Goal: Find specific page/section

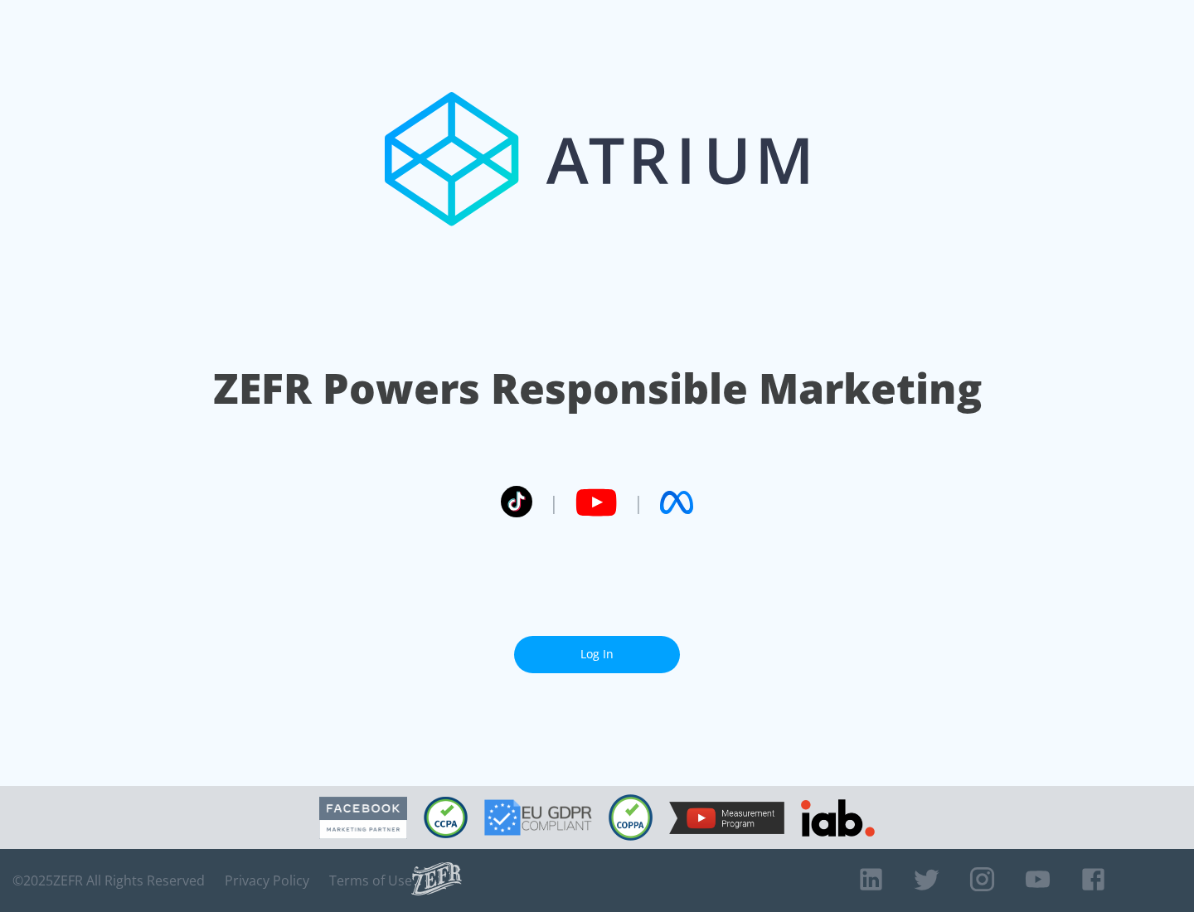
click at [597, 654] on link "Log In" at bounding box center [597, 654] width 166 height 37
